Goal: Check status: Check status

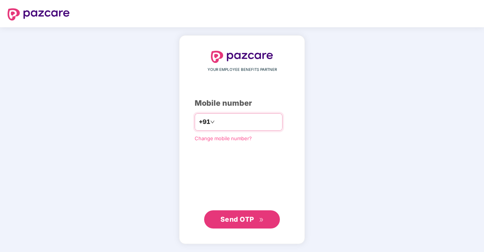
click at [227, 122] on input "number" at bounding box center [247, 122] width 62 height 12
type input "**********"
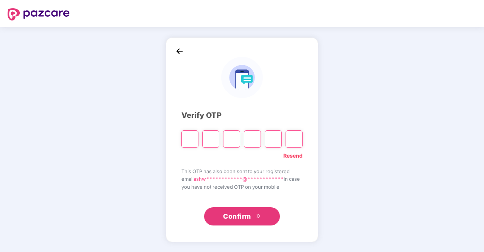
paste input "*"
type input "*"
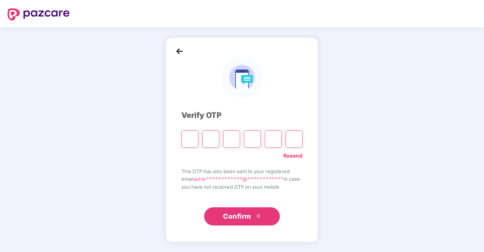
type input "*"
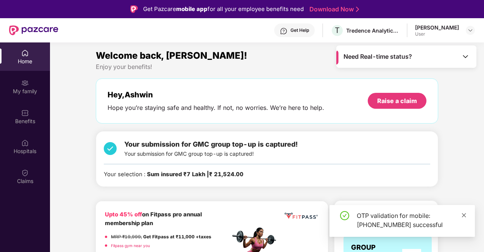
click at [462, 214] on icon "close" at bounding box center [464, 215] width 5 height 5
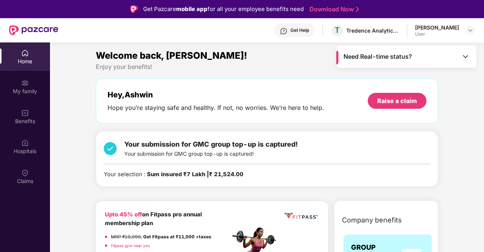
click at [464, 56] on img at bounding box center [466, 57] width 8 height 8
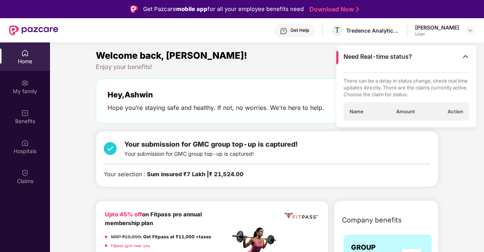
click at [465, 56] on img at bounding box center [466, 57] width 8 height 8
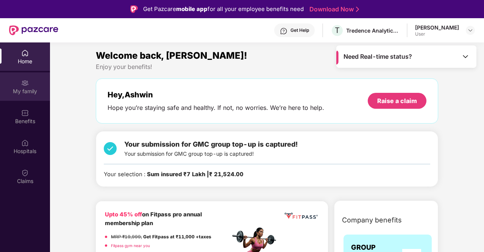
click at [15, 88] on div "My family" at bounding box center [25, 92] width 50 height 8
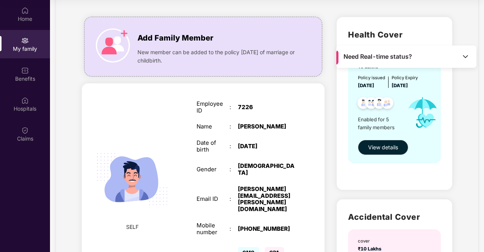
scroll to position [150, 0]
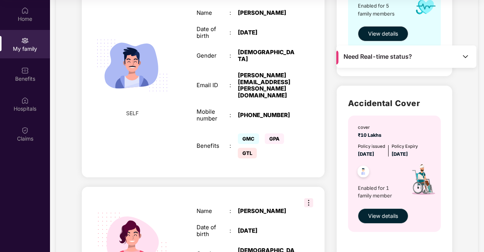
click at [309, 198] on img at bounding box center [308, 202] width 9 height 9
click at [276, 187] on div "SPOUSE Name : [PERSON_NAME] Date of birth : [DEMOGRAPHIC_DATA] Gender : [DEMOGR…" at bounding box center [203, 246] width 243 height 119
click at [210, 206] on div "Name : [PERSON_NAME] Date of birth : [DEMOGRAPHIC_DATA] Gender : [DEMOGRAPHIC_D…" at bounding box center [246, 246] width 114 height 96
click at [251, 208] on div "Name : [PERSON_NAME] Date of birth : [DEMOGRAPHIC_DATA] Gender : [DEMOGRAPHIC_D…" at bounding box center [246, 246] width 114 height 96
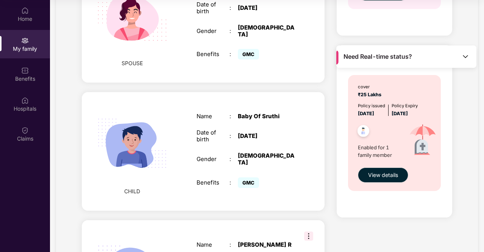
scroll to position [340, 0]
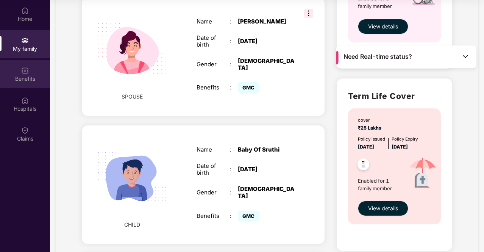
click at [27, 78] on div "Benefits" at bounding box center [25, 79] width 50 height 8
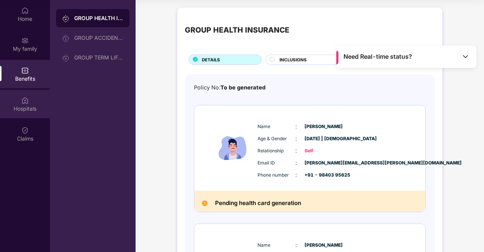
click at [23, 100] on img at bounding box center [25, 101] width 8 height 8
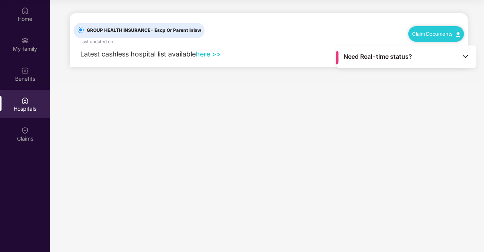
click at [208, 54] on link "here >>" at bounding box center [208, 54] width 25 height 8
click at [7, 69] on div "Benefits" at bounding box center [25, 74] width 50 height 28
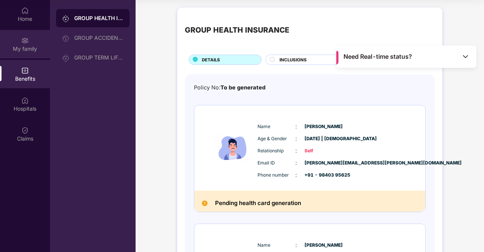
click at [17, 47] on div "My family" at bounding box center [25, 49] width 50 height 8
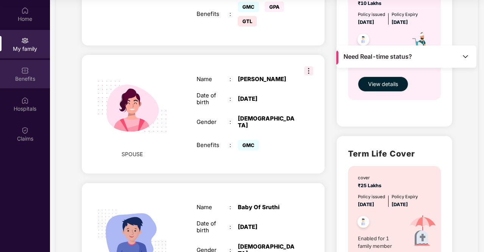
scroll to position [265, 0]
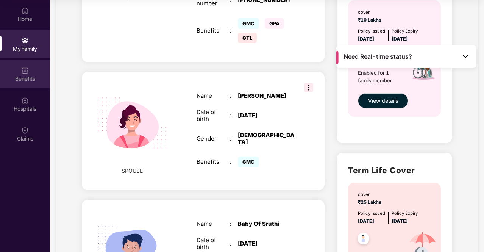
click at [26, 70] on img at bounding box center [25, 71] width 8 height 8
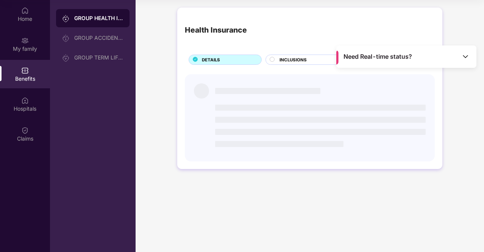
scroll to position [0, 0]
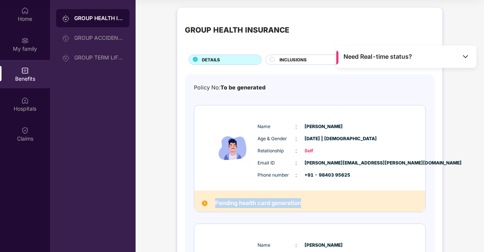
drag, startPoint x: 214, startPoint y: 203, endPoint x: 311, endPoint y: 204, distance: 96.3
click at [310, 204] on div "Pending health card generation" at bounding box center [309, 201] width 231 height 21
click at [392, 141] on div "Age & Gender : [DATE] | [DEMOGRAPHIC_DATA]" at bounding box center [333, 139] width 150 height 8
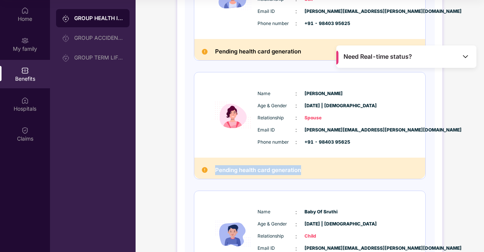
drag, startPoint x: 214, startPoint y: 168, endPoint x: 359, endPoint y: 153, distance: 145.5
click at [318, 168] on div "Pending health card generation" at bounding box center [309, 168] width 231 height 21
click at [384, 118] on div "Relationship : Spouse" at bounding box center [333, 118] width 150 height 8
click at [466, 55] on img at bounding box center [466, 57] width 8 height 8
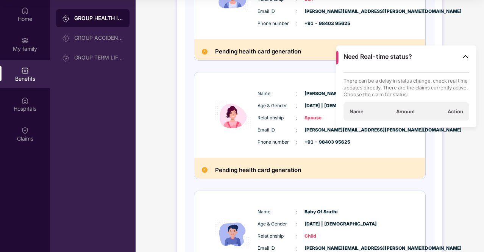
click at [466, 55] on img at bounding box center [466, 57] width 8 height 8
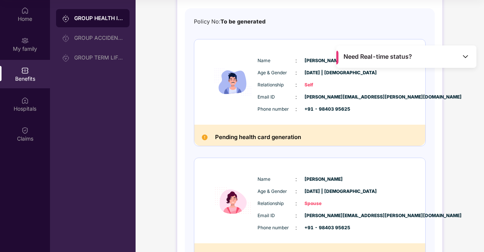
scroll to position [0, 0]
